Goal: Task Accomplishment & Management: Use online tool/utility

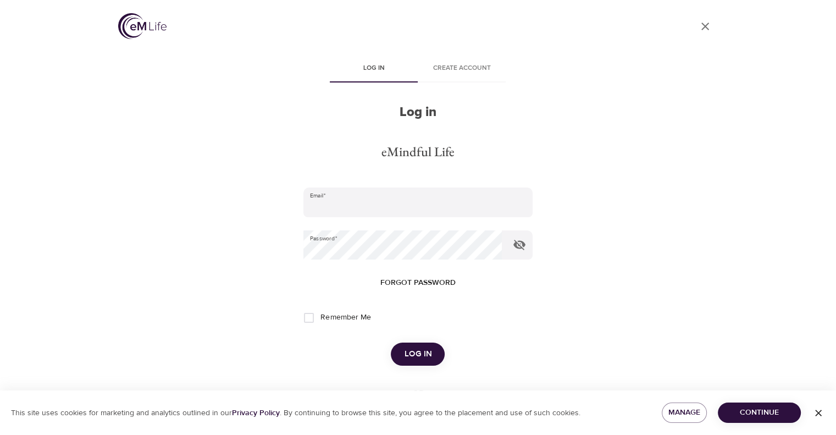
type input "[EMAIL_ADDRESS][DOMAIN_NAME]"
click at [425, 349] on span "Log in" at bounding box center [417, 354] width 27 height 14
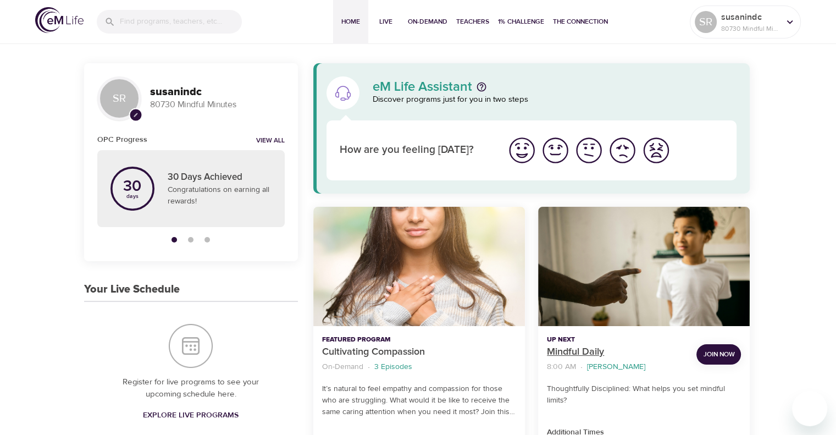
click at [589, 347] on p "Mindful Daily" at bounding box center [617, 352] width 141 height 15
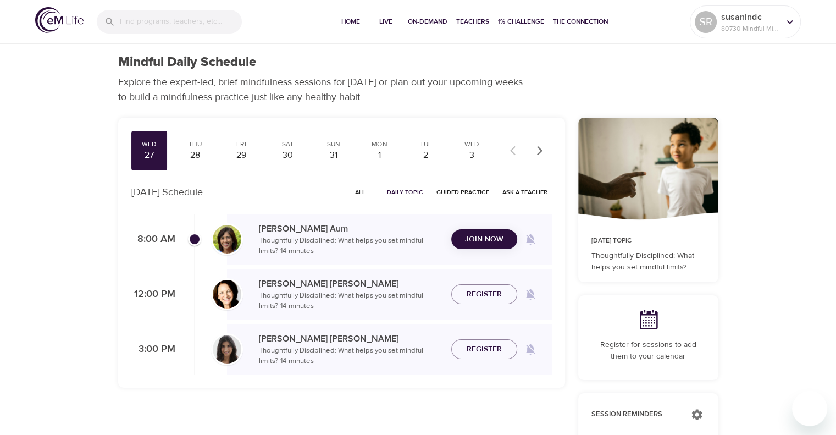
checkbox input "true"
click at [490, 229] on span "Join Now" at bounding box center [484, 232] width 38 height 14
click at [789, 19] on icon at bounding box center [790, 22] width 12 height 12
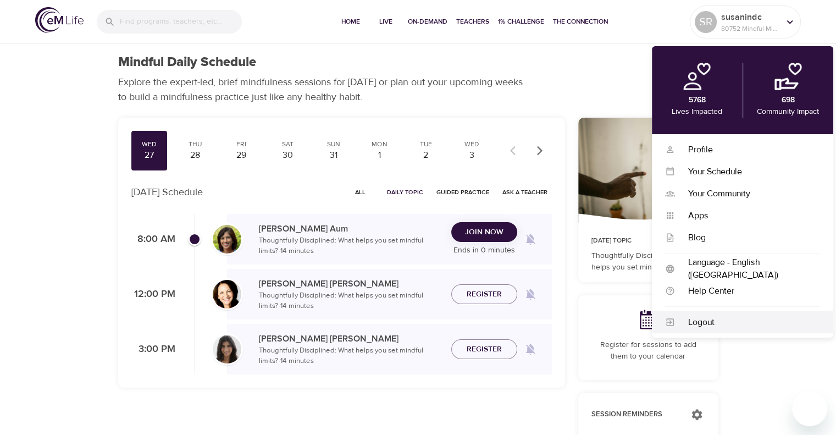
click at [686, 314] on div "Logout" at bounding box center [742, 322] width 181 height 22
